Goal: Information Seeking & Learning: Learn about a topic

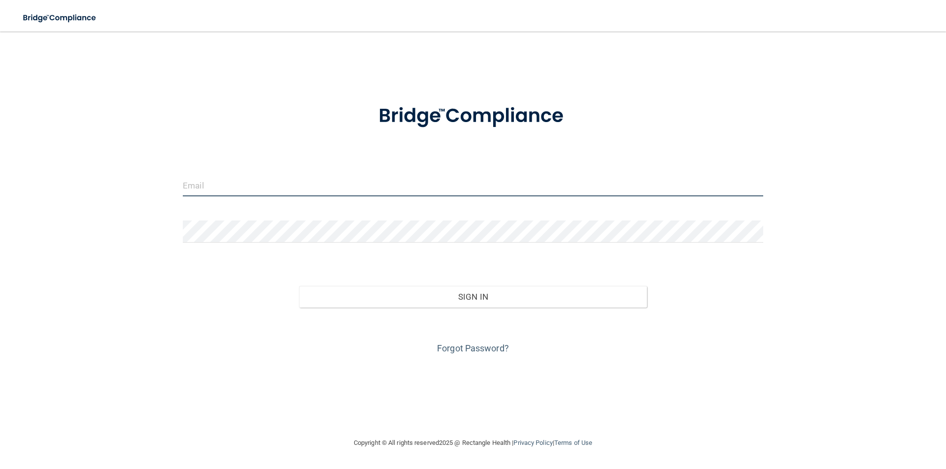
click at [290, 188] on input "email" at bounding box center [473, 185] width 580 height 22
type input "S"
type input "[PERSON_NAME][EMAIL_ADDRESS][PERSON_NAME][DOMAIN_NAME]"
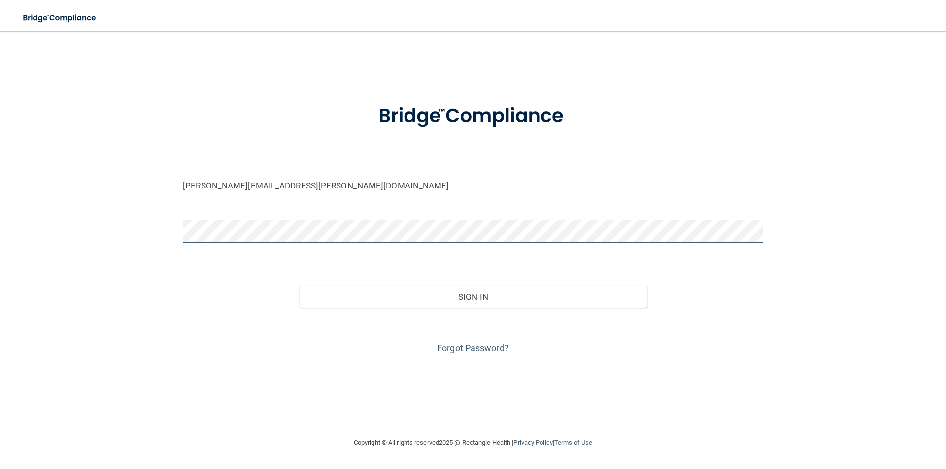
click at [299, 286] on button "Sign In" at bounding box center [473, 297] width 348 height 22
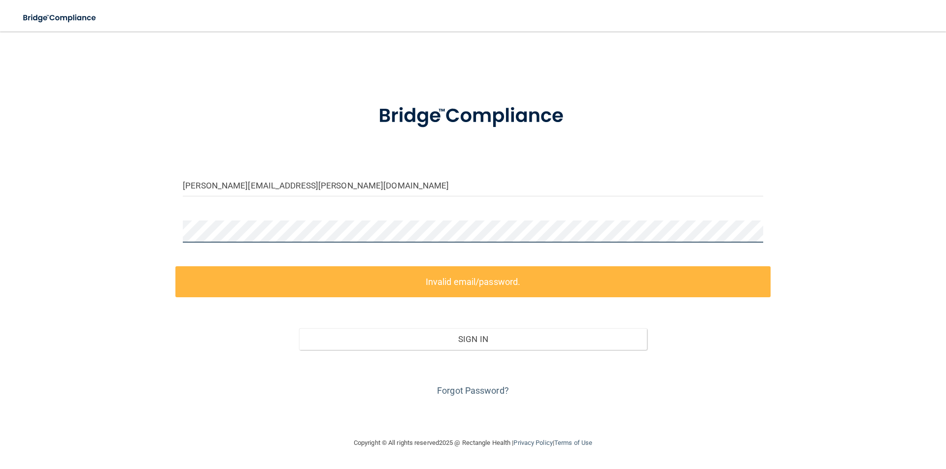
click at [72, 244] on div "[PERSON_NAME][EMAIL_ADDRESS][PERSON_NAME][DOMAIN_NAME] Invalid email/password. …" at bounding box center [473, 234] width 906 height 386
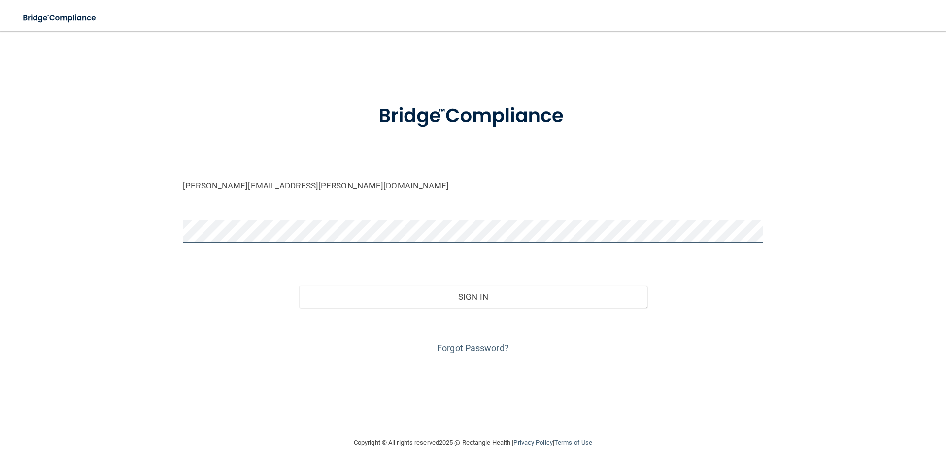
click at [299, 286] on button "Sign In" at bounding box center [473, 297] width 348 height 22
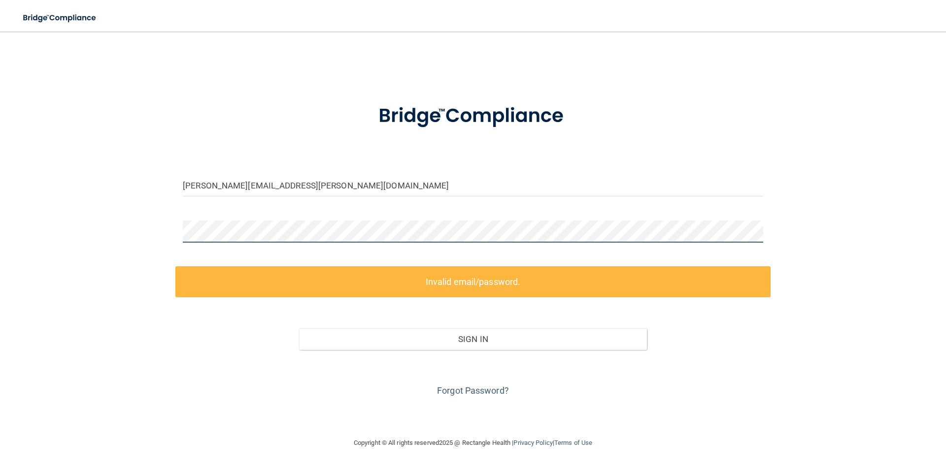
click at [125, 241] on div "[PERSON_NAME][EMAIL_ADDRESS][PERSON_NAME][DOMAIN_NAME] Invalid email/password. …" at bounding box center [473, 234] width 906 height 386
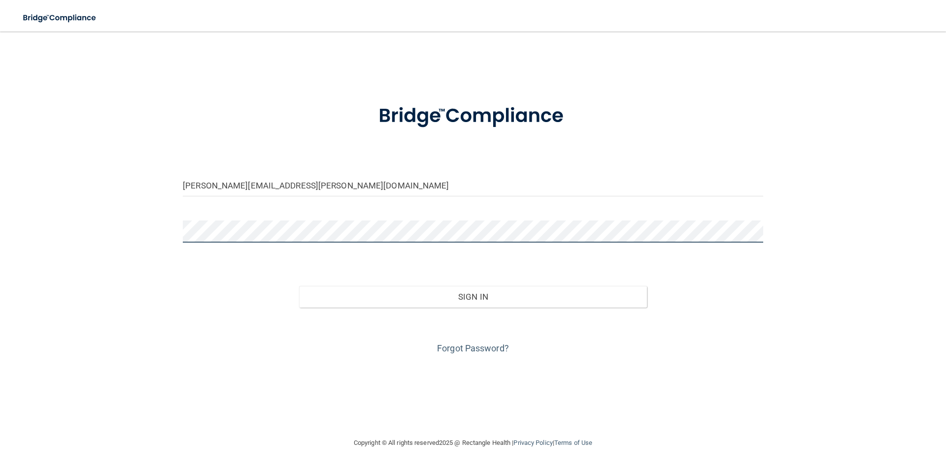
click at [299, 286] on button "Sign In" at bounding box center [473, 297] width 348 height 22
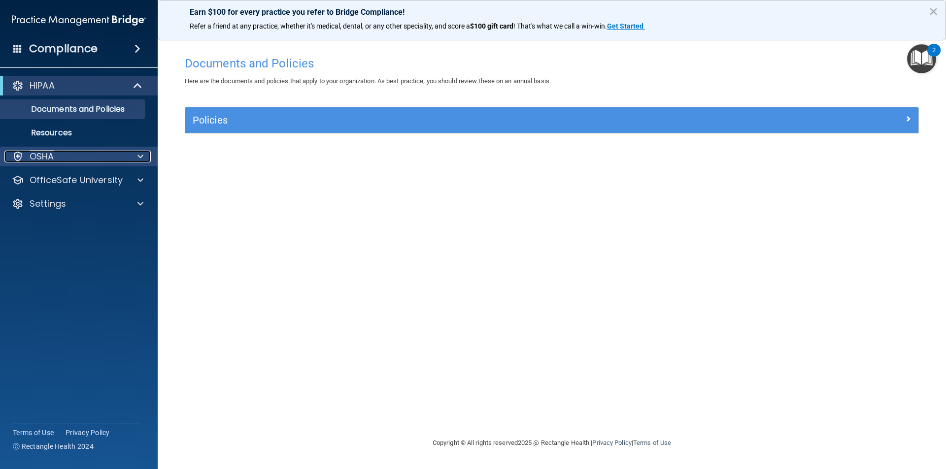
click at [139, 162] on span at bounding box center [140, 157] width 6 height 12
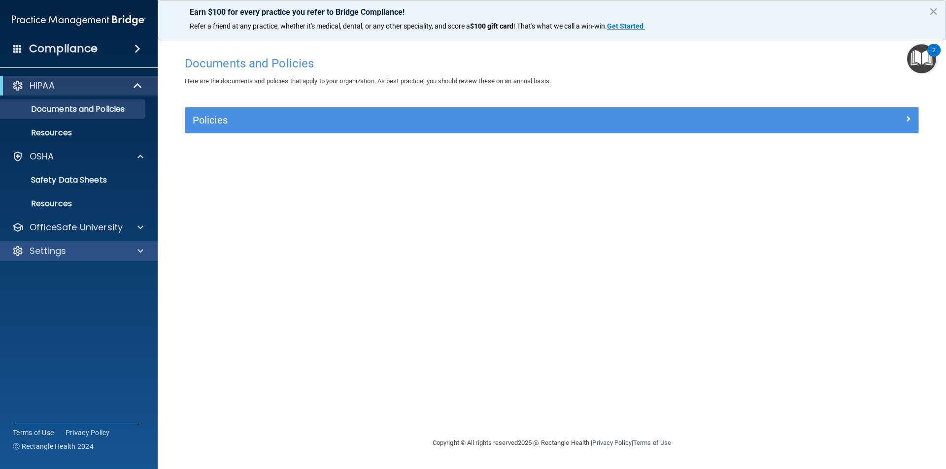
click at [137, 258] on div "Settings" at bounding box center [79, 251] width 158 height 20
click at [141, 42] on div "Compliance" at bounding box center [79, 49] width 158 height 22
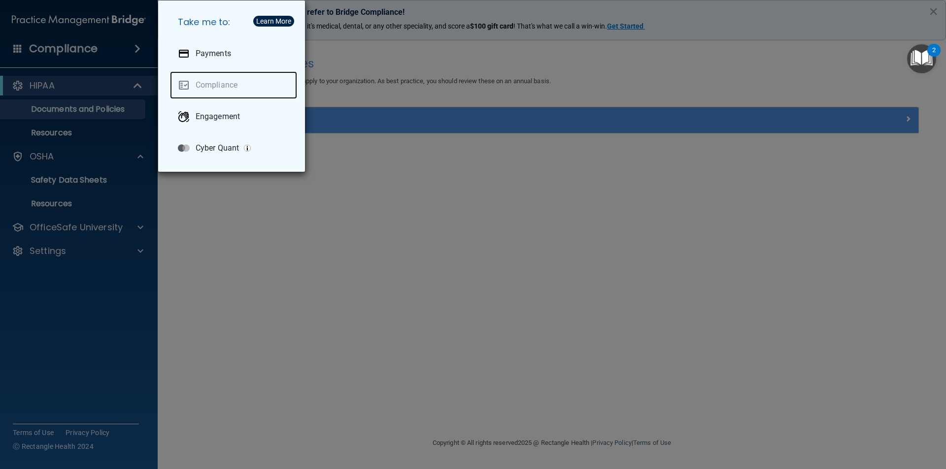
click at [222, 83] on link "Compliance" at bounding box center [233, 85] width 127 height 28
click at [138, 53] on div "Take me to: Payments Compliance Engagement Cyber Quant" at bounding box center [473, 234] width 946 height 469
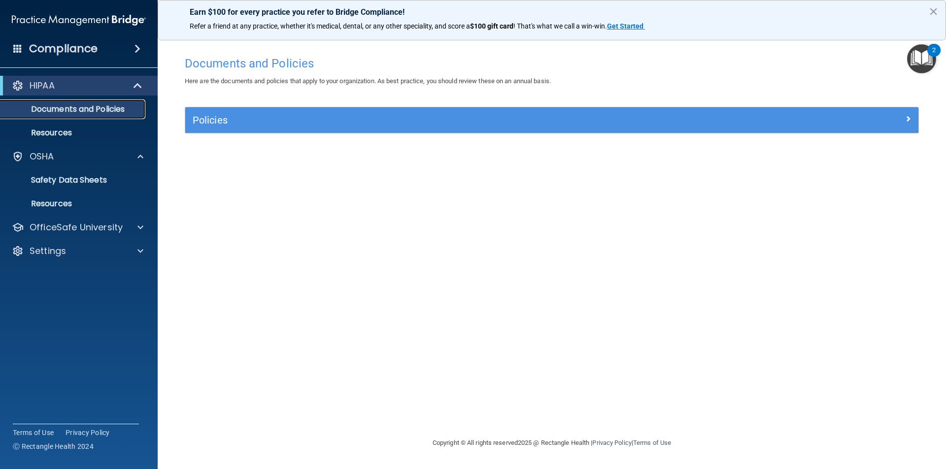
click at [113, 109] on p "Documents and Policies" at bounding box center [73, 109] width 134 height 10
click at [86, 132] on p "Resources" at bounding box center [73, 133] width 134 height 10
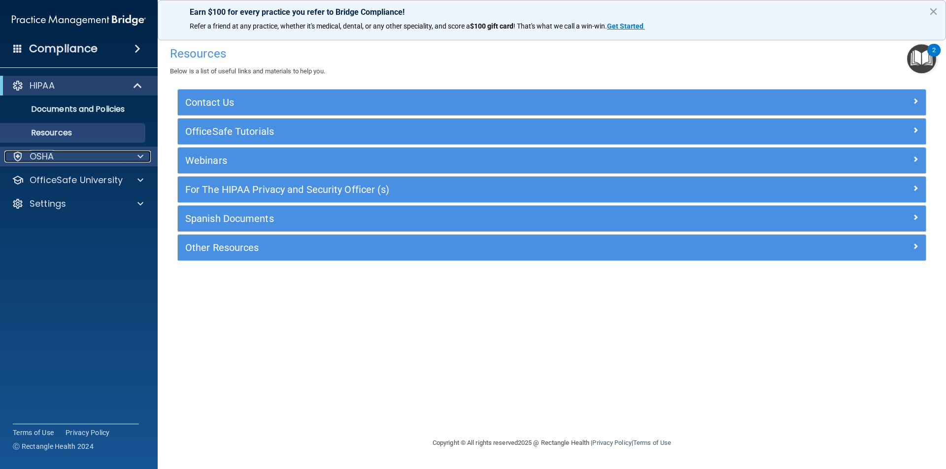
click at [149, 158] on div at bounding box center [139, 157] width 25 height 12
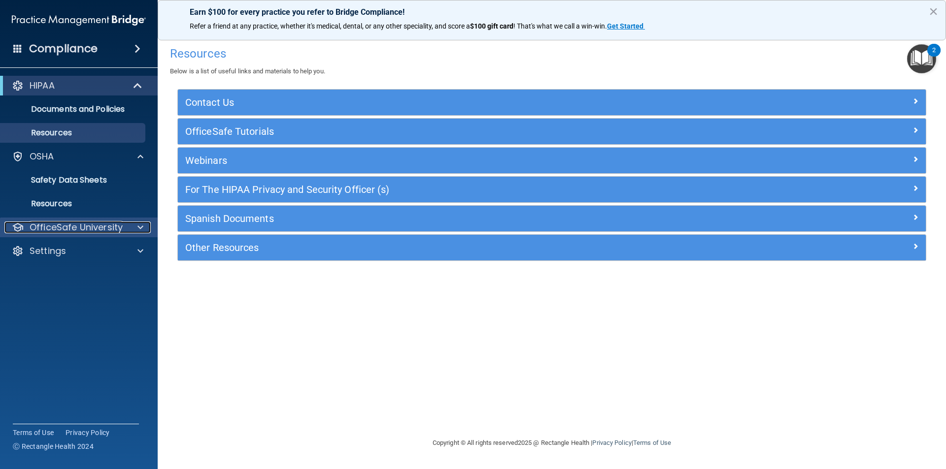
click at [143, 230] on span at bounding box center [140, 228] width 6 height 12
click at [141, 230] on span at bounding box center [140, 228] width 6 height 12
click at [140, 228] on span at bounding box center [140, 228] width 6 height 12
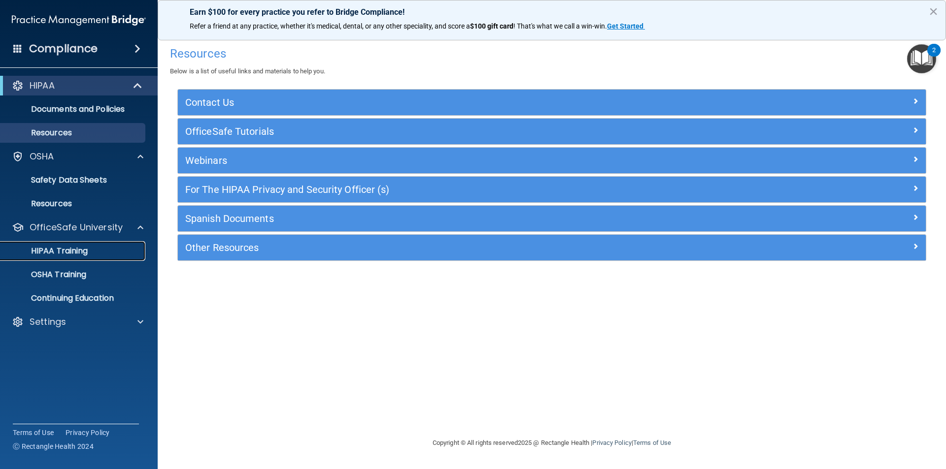
click at [87, 252] on p "HIPAA Training" at bounding box center [46, 251] width 81 height 10
click at [87, 252] on ul "HIPAA Training OSHA Training Continuing Education" at bounding box center [79, 272] width 178 height 71
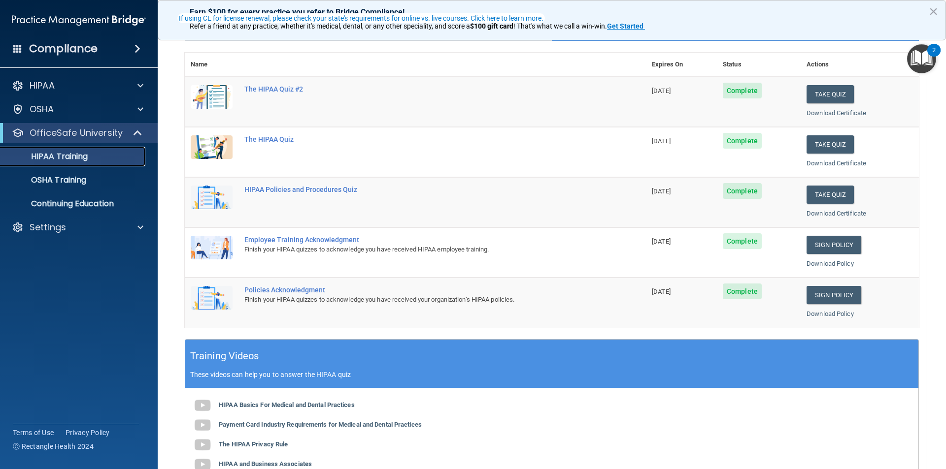
scroll to position [49, 0]
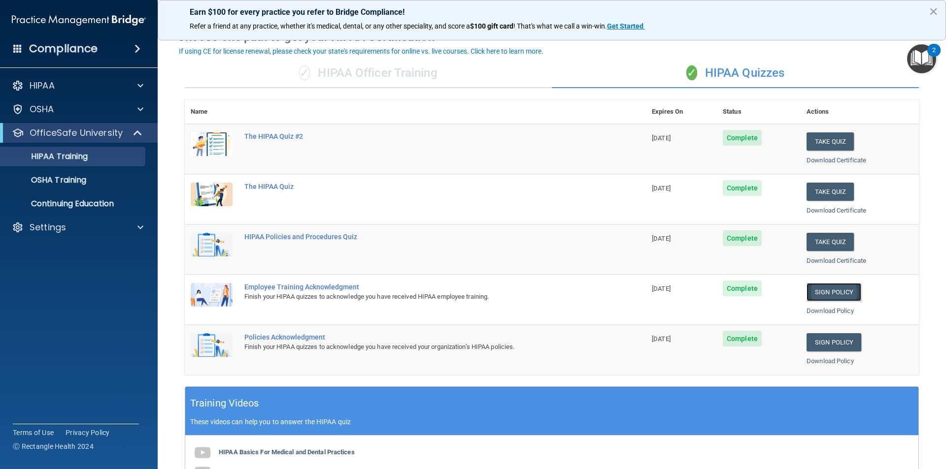
click at [819, 296] on link "Sign Policy" at bounding box center [833, 292] width 55 height 18
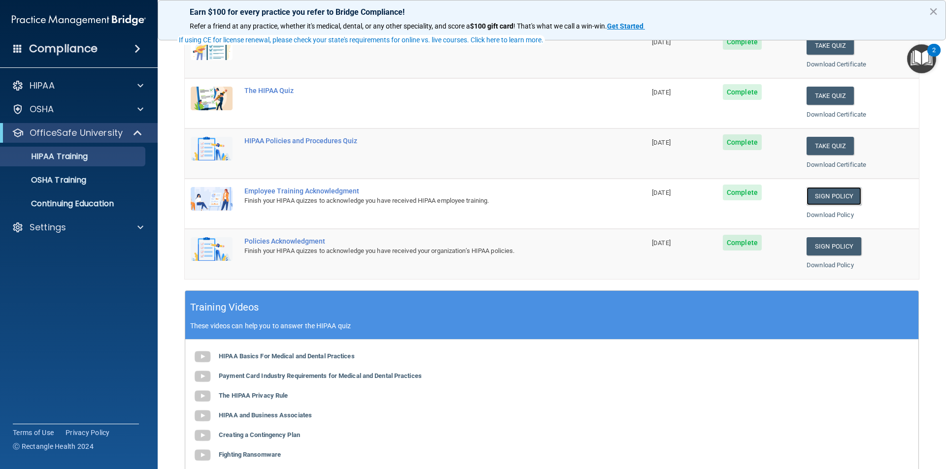
scroll to position [148, 0]
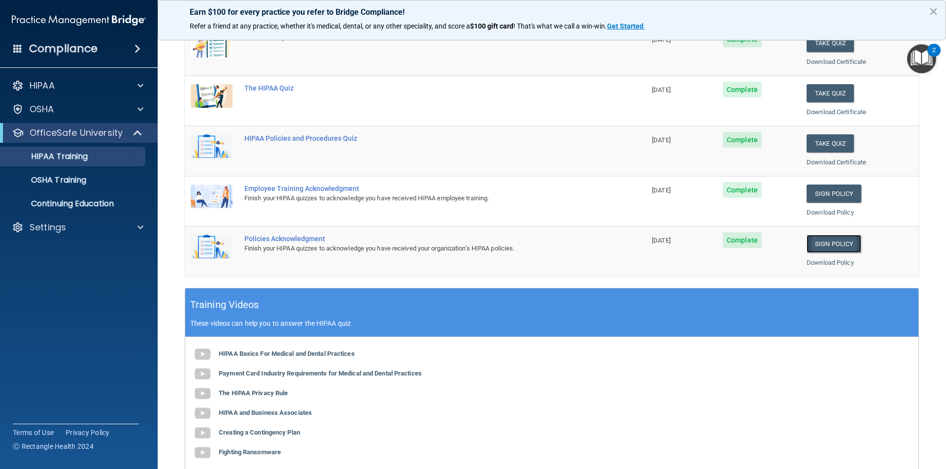
click at [818, 249] on link "Sign Policy" at bounding box center [833, 244] width 55 height 18
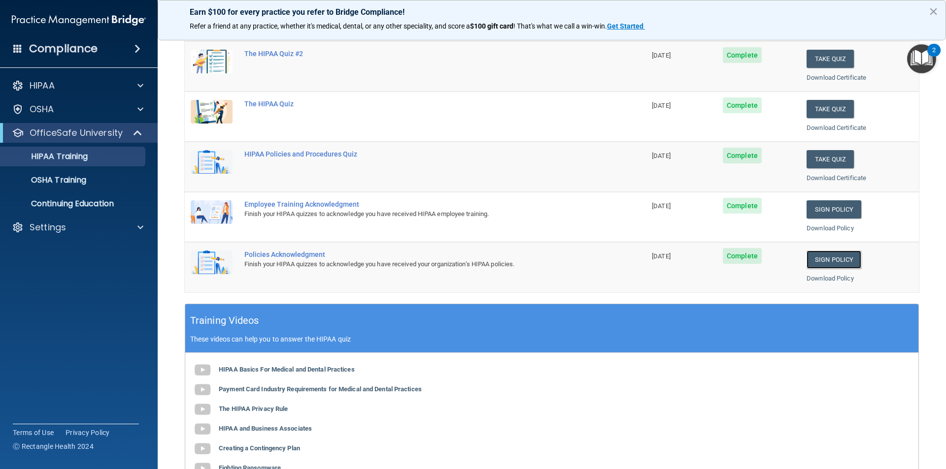
scroll to position [99, 0]
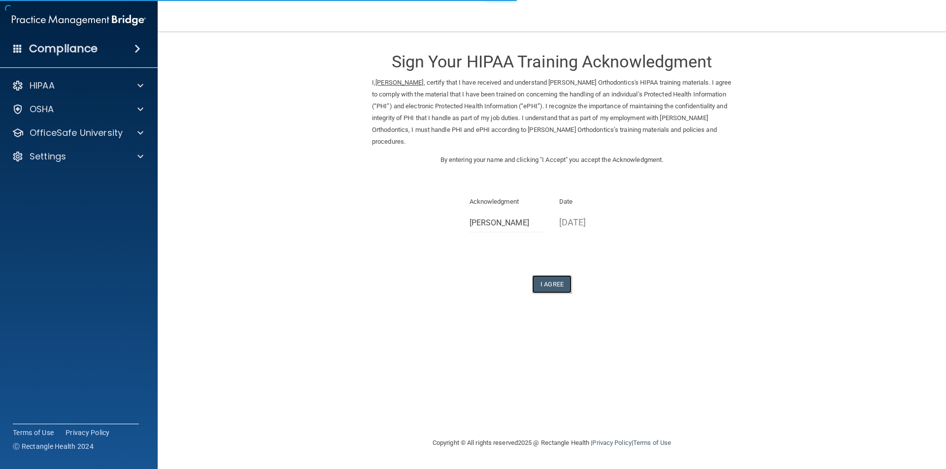
click at [551, 275] on button "I Agree" at bounding box center [551, 284] width 39 height 18
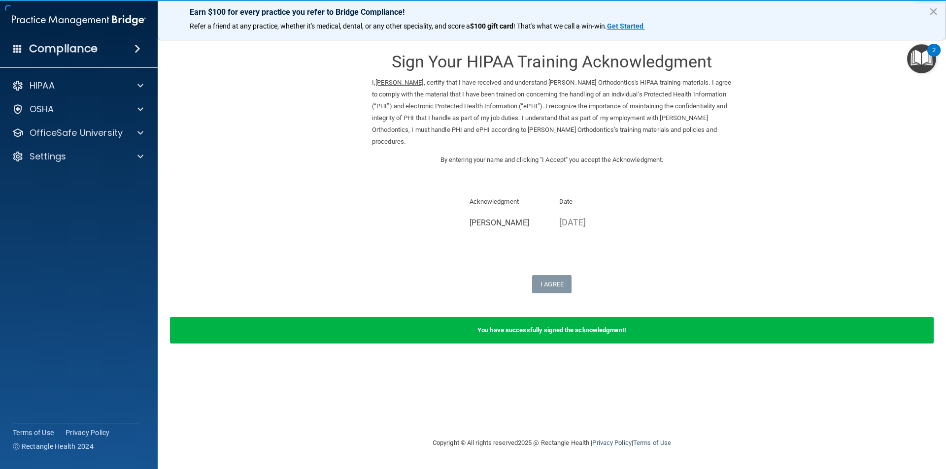
click at [932, 10] on button "×" at bounding box center [933, 11] width 9 height 16
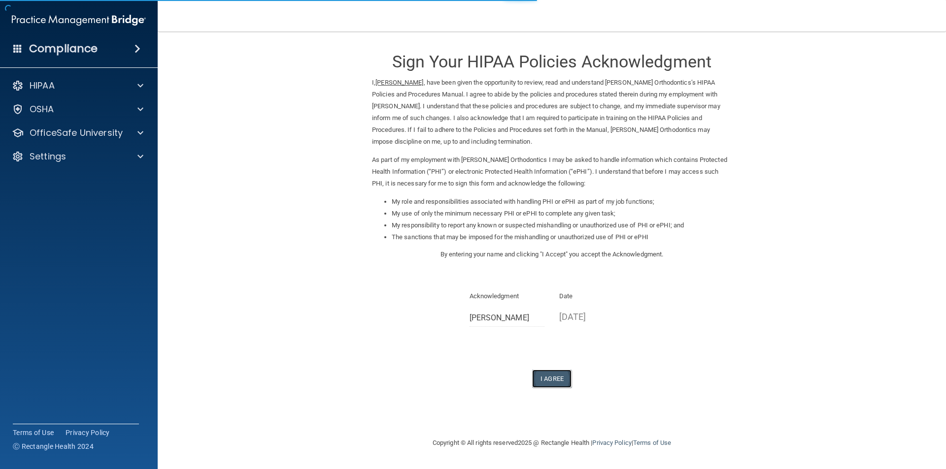
click at [552, 381] on button "I Agree" at bounding box center [551, 379] width 39 height 18
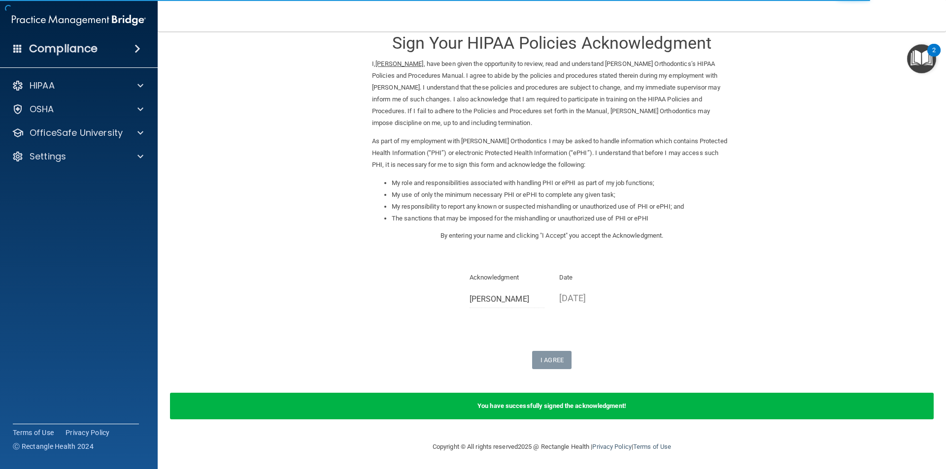
scroll to position [20, 0]
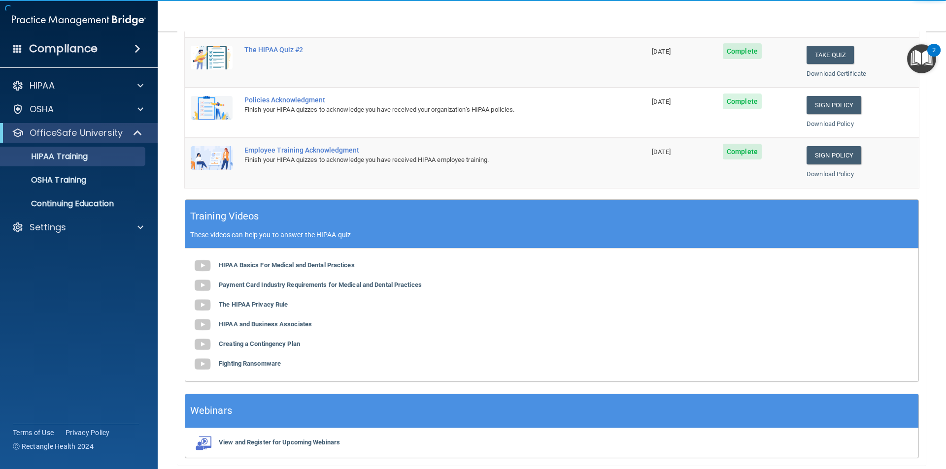
scroll to position [272, 0]
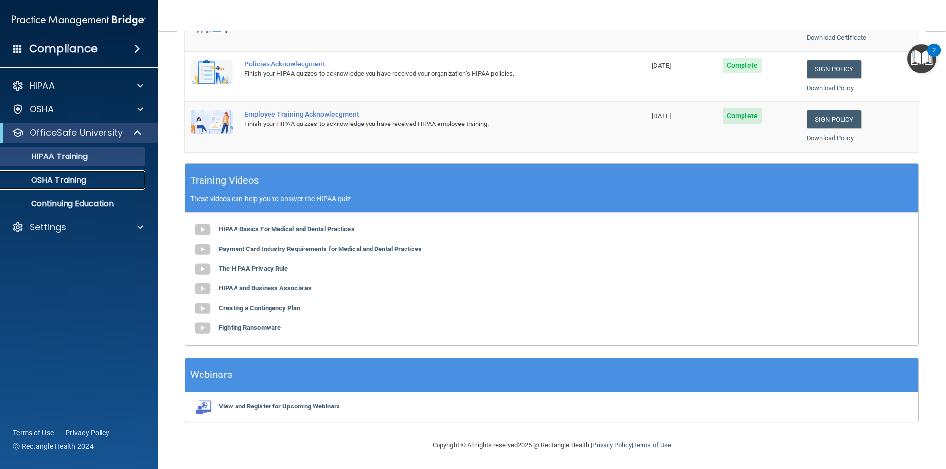
click at [106, 186] on link "OSHA Training" at bounding box center [67, 180] width 155 height 20
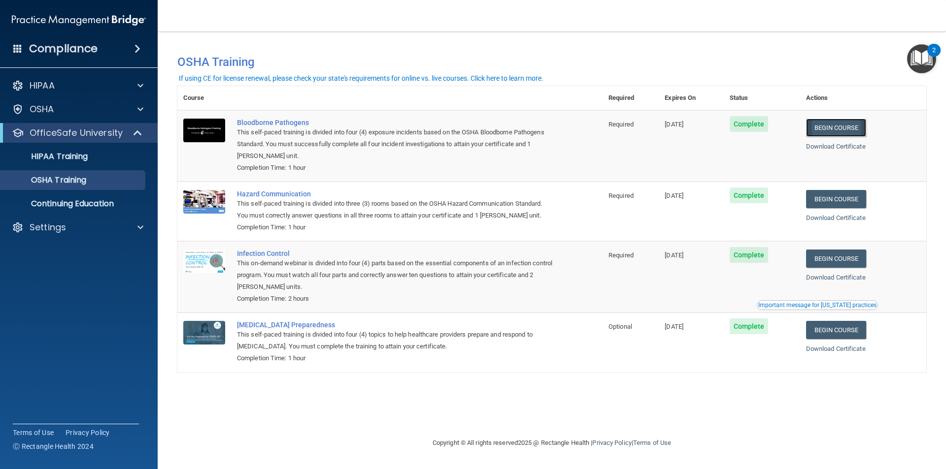
click at [841, 127] on link "Begin Course" at bounding box center [836, 128] width 60 height 18
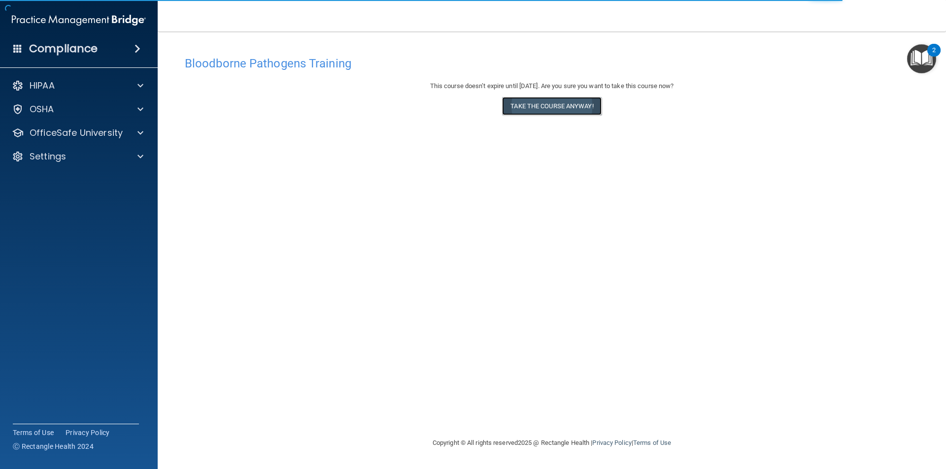
click at [578, 107] on button "Take the course anyway!" at bounding box center [551, 106] width 99 height 18
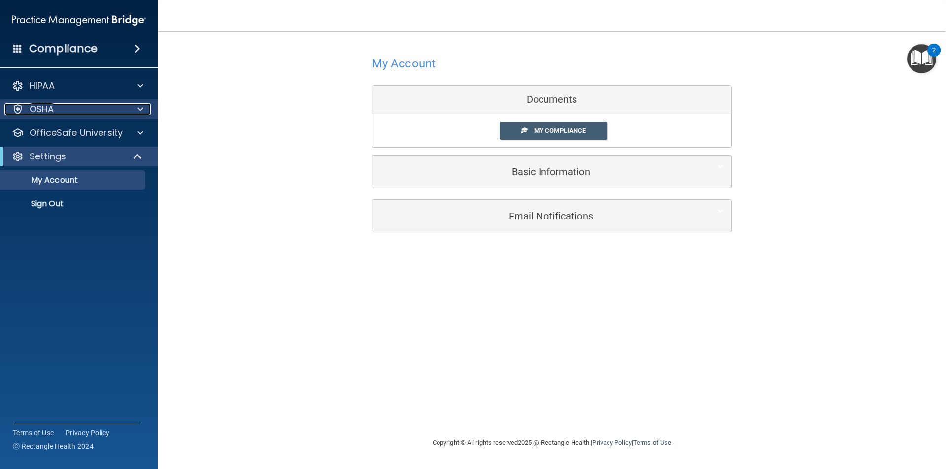
click at [141, 112] on span at bounding box center [140, 109] width 6 height 12
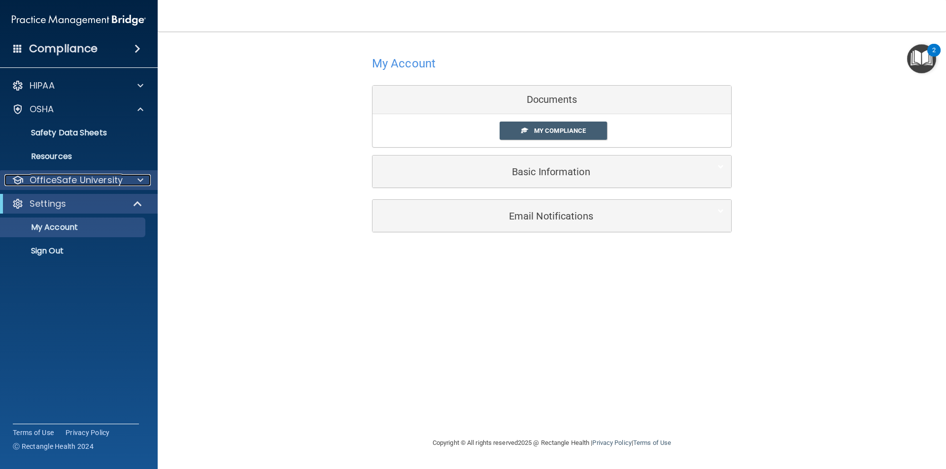
click at [138, 177] on span at bounding box center [140, 180] width 6 height 12
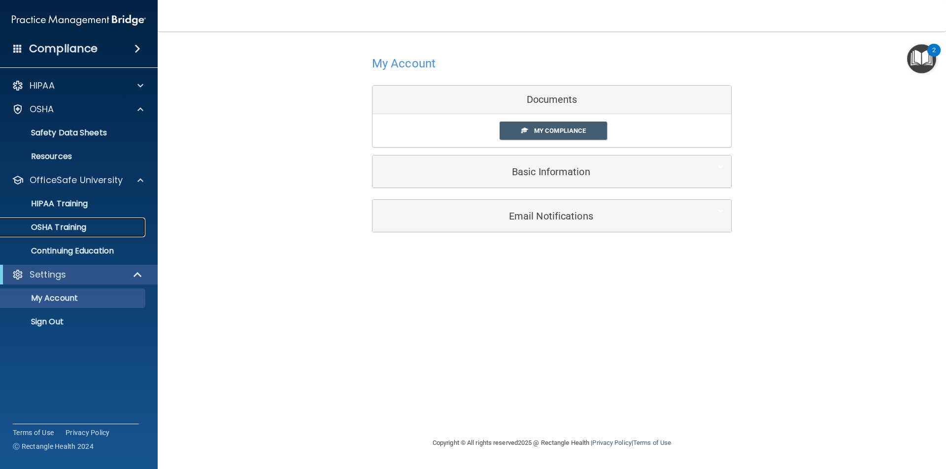
click at [80, 226] on p "OSHA Training" at bounding box center [46, 228] width 80 height 10
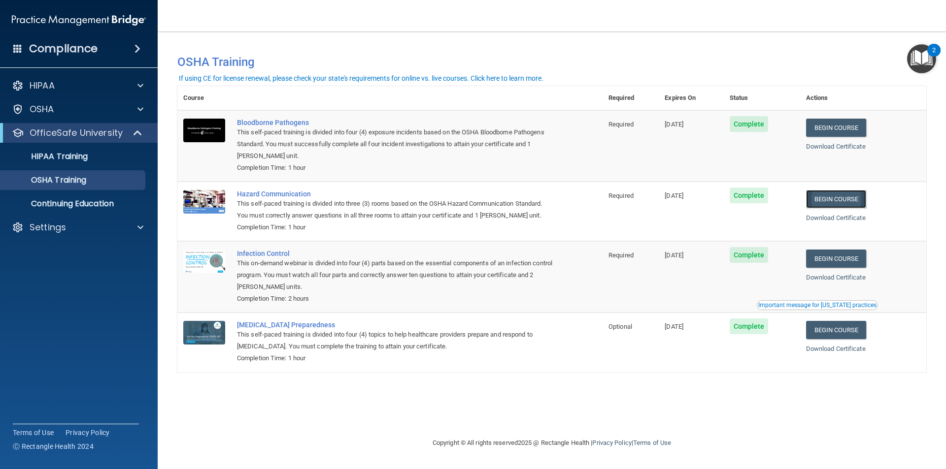
click at [842, 200] on link "Begin Course" at bounding box center [836, 199] width 60 height 18
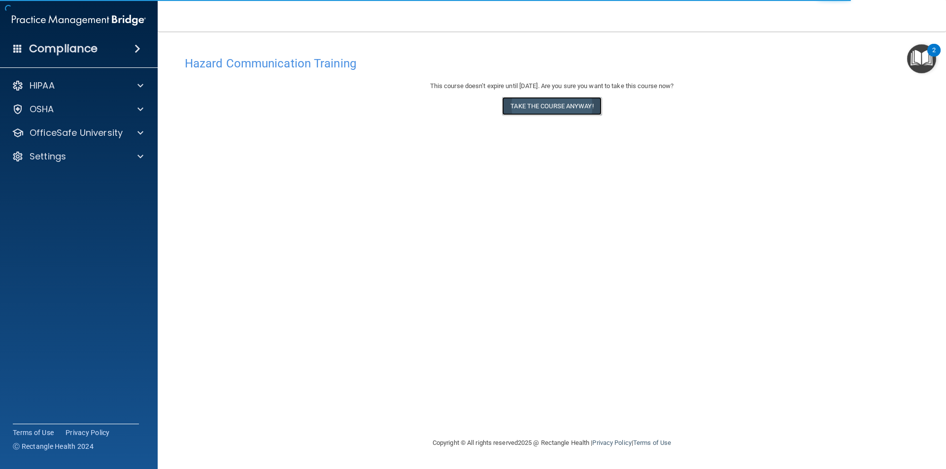
click at [566, 109] on button "Take the course anyway!" at bounding box center [551, 106] width 99 height 18
